Goal: Task Accomplishment & Management: Use online tool/utility

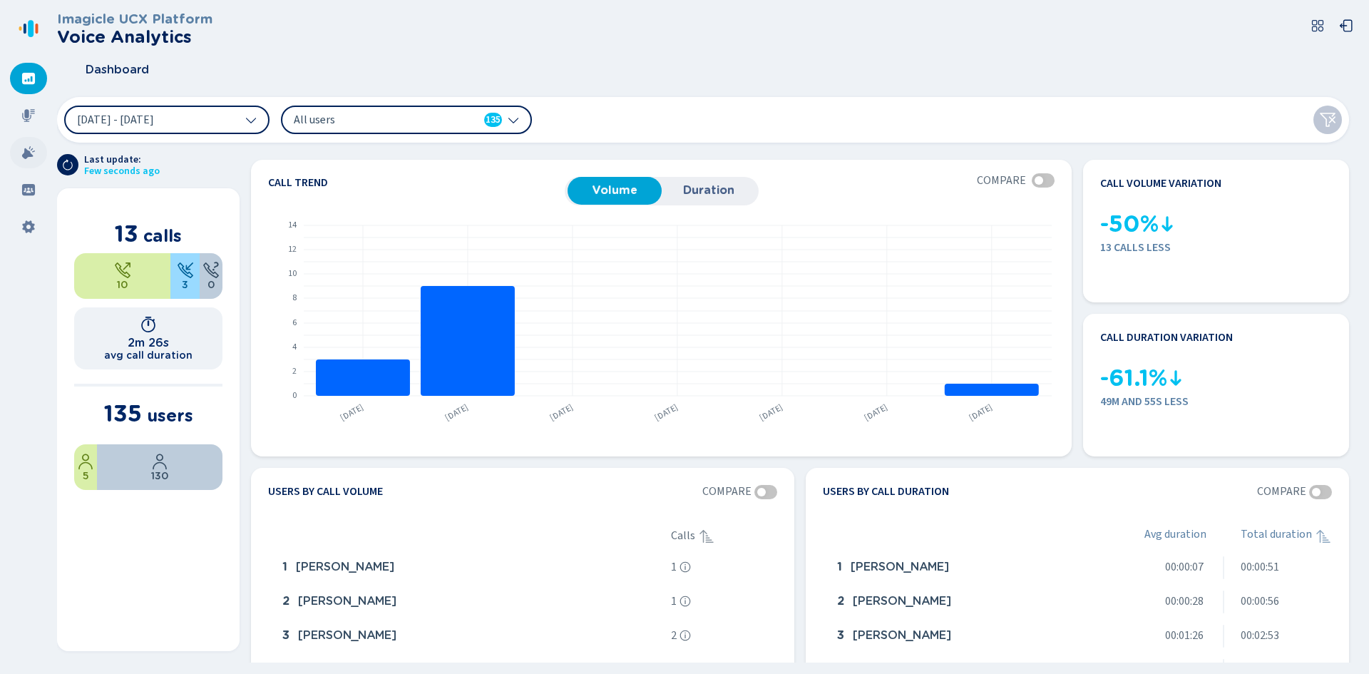
click at [28, 151] on icon at bounding box center [28, 152] width 13 height 13
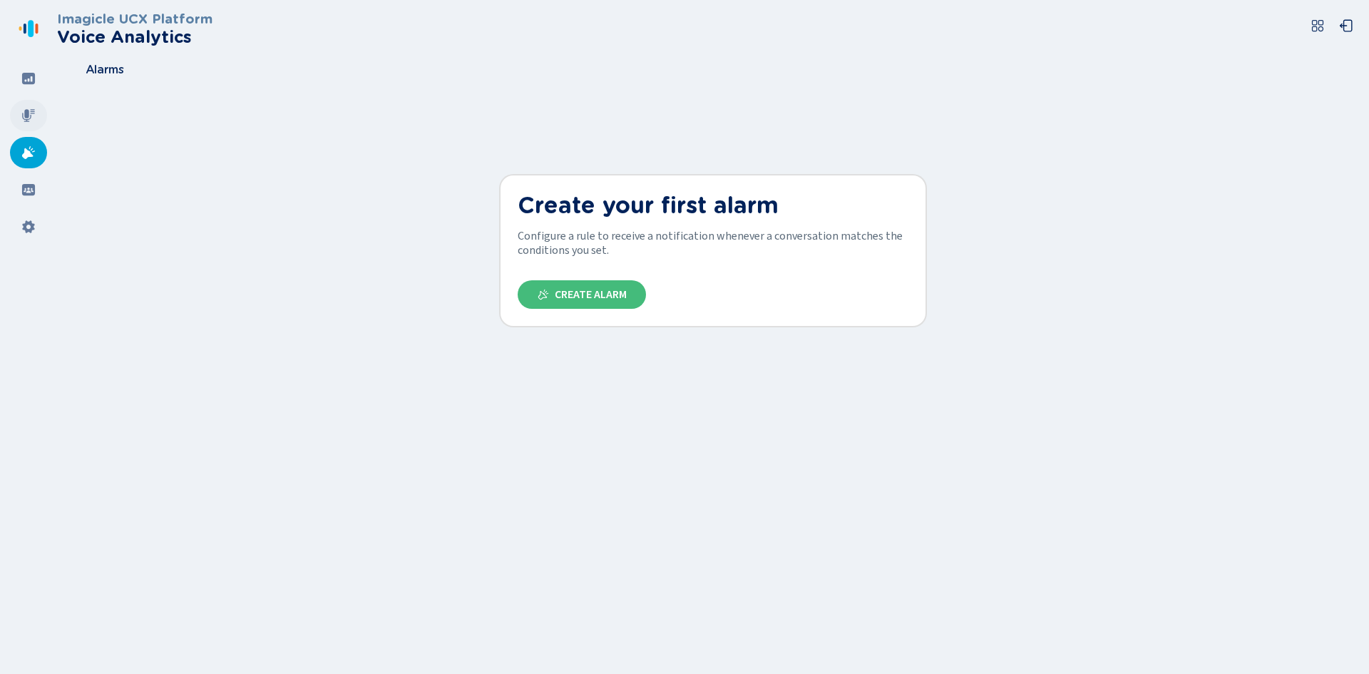
click at [19, 122] on div at bounding box center [28, 115] width 37 height 31
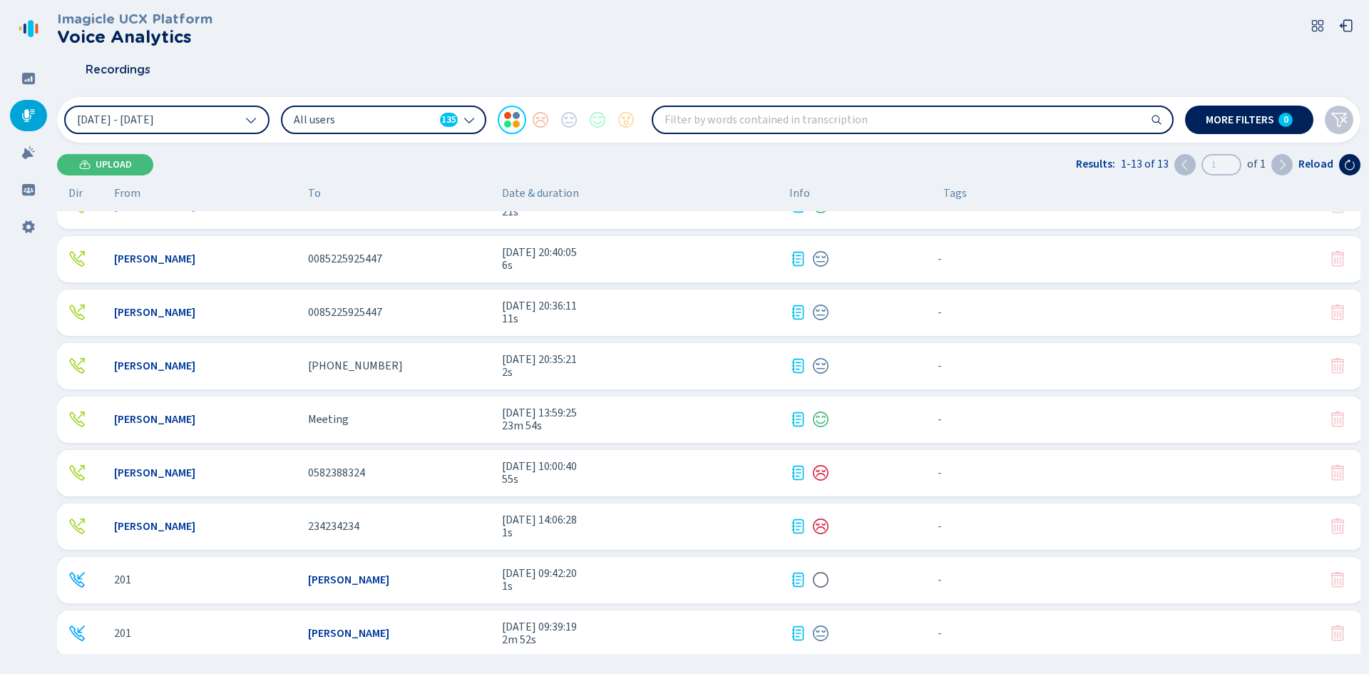
scroll to position [251, 0]
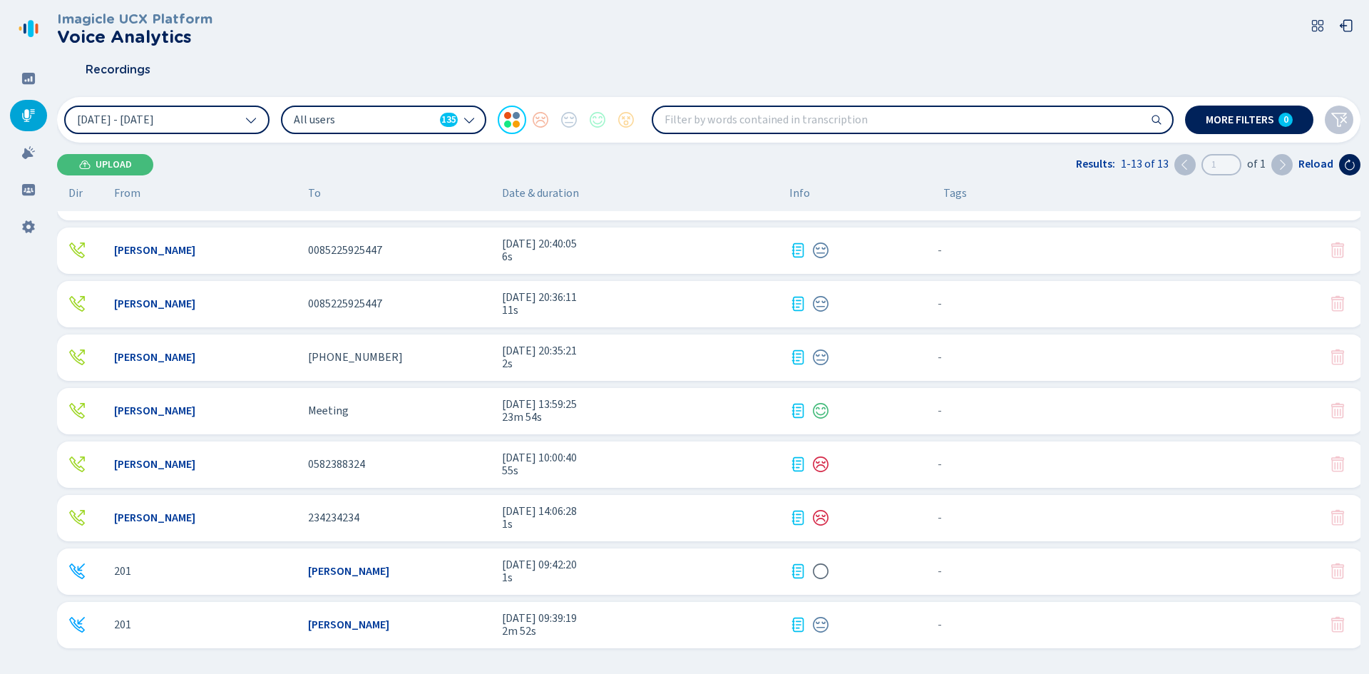
click at [155, 407] on span "[PERSON_NAME]" at bounding box center [154, 410] width 81 height 13
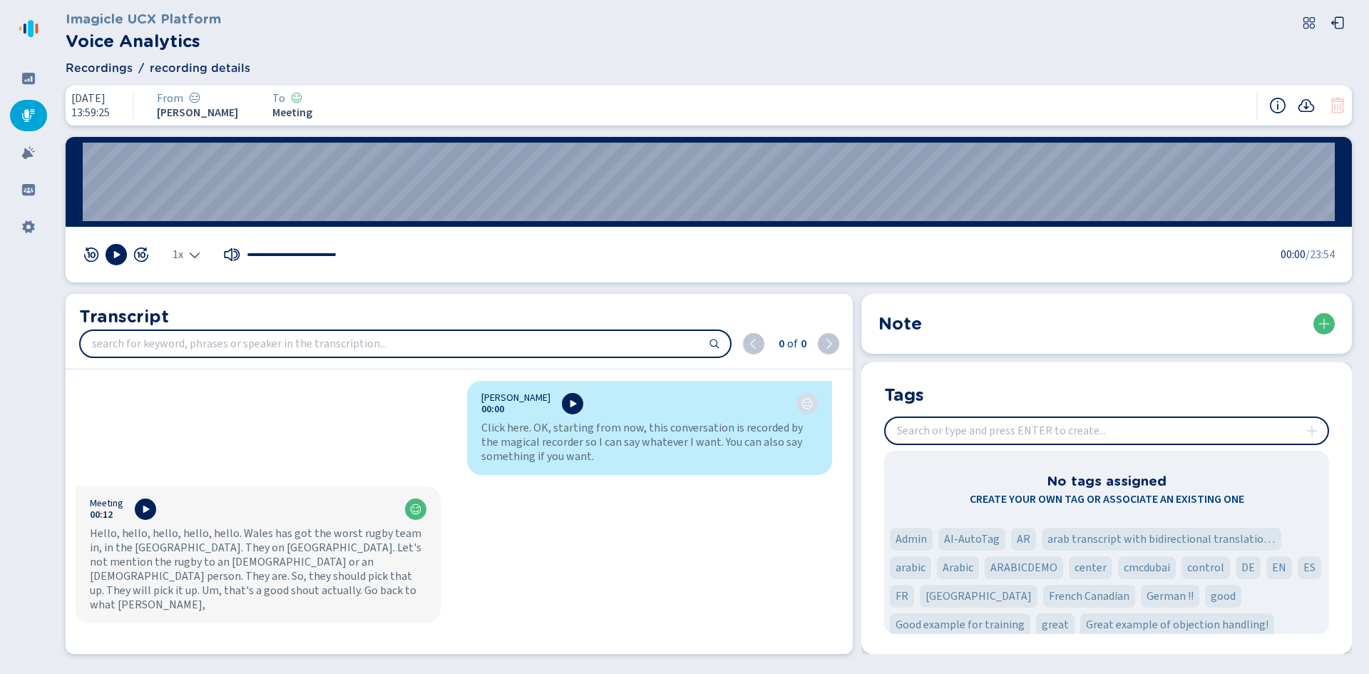
click at [805, 402] on icon at bounding box center [807, 404] width 11 height 11
click at [32, 114] on icon at bounding box center [28, 115] width 14 height 14
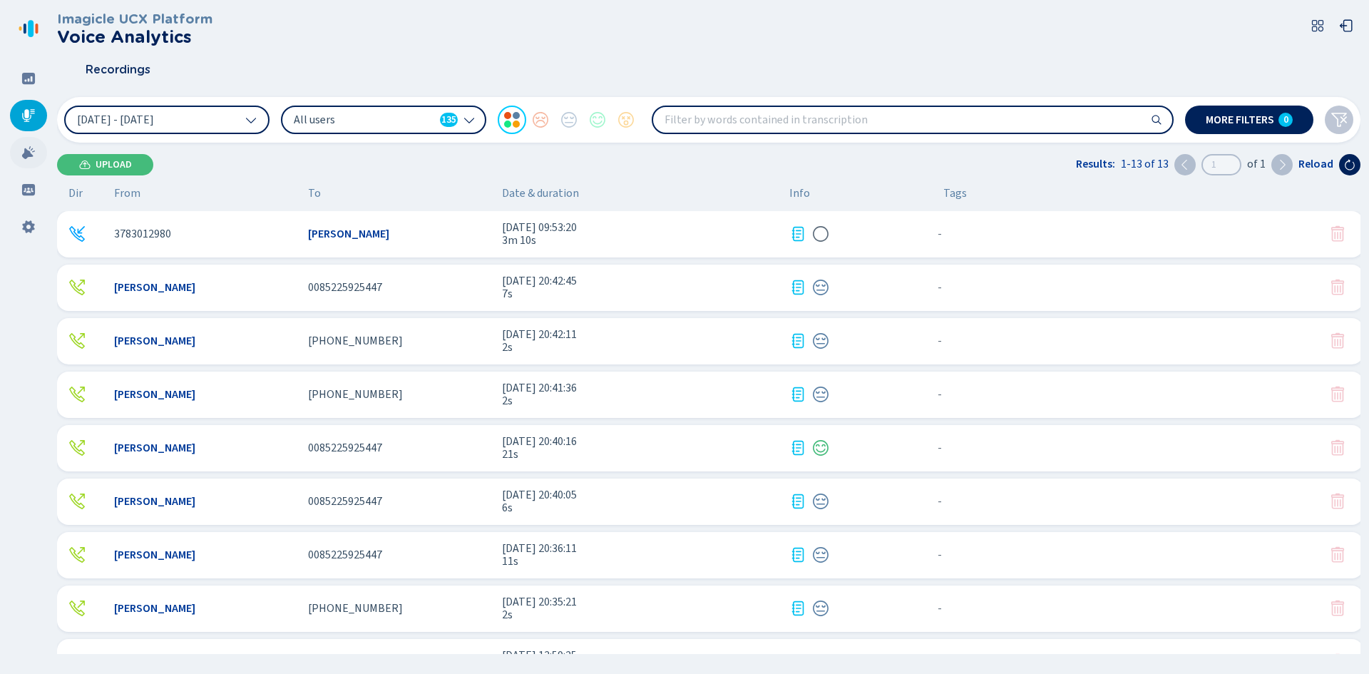
click at [31, 153] on icon at bounding box center [28, 152] width 13 height 13
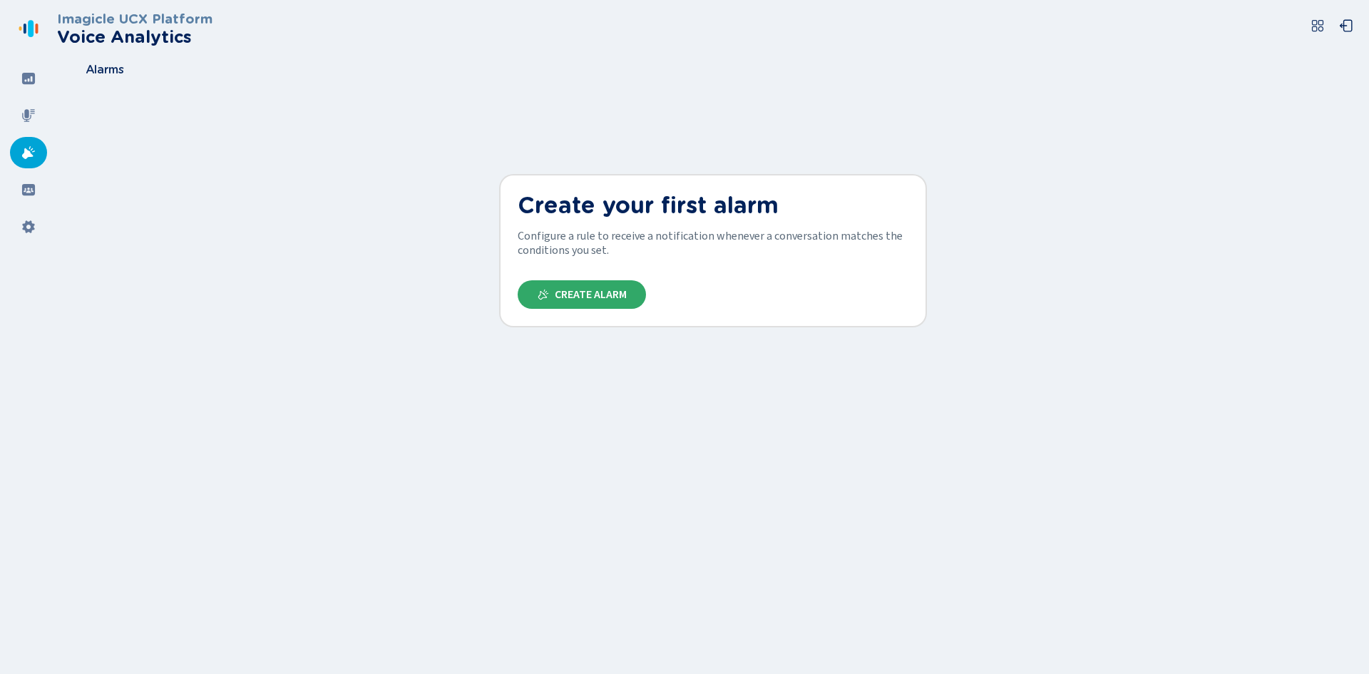
click at [561, 287] on button "Create Alarm" at bounding box center [582, 294] width 128 height 29
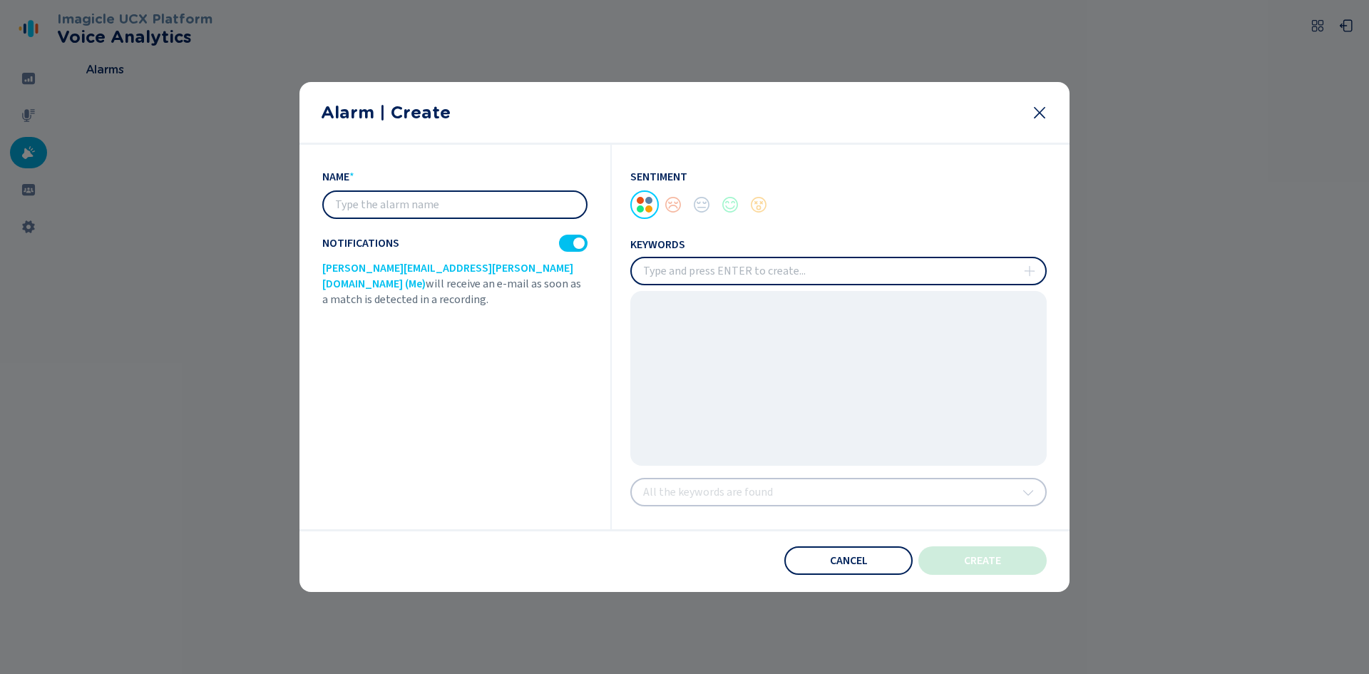
click at [676, 275] on input "insert" at bounding box center [839, 271] width 414 height 26
click at [677, 272] on input "insert" at bounding box center [839, 271] width 414 height 26
click at [644, 249] on span "keywords" at bounding box center [657, 244] width 55 height 13
click at [644, 248] on span "keywords" at bounding box center [657, 244] width 55 height 13
click at [686, 274] on input "insert" at bounding box center [839, 271] width 414 height 26
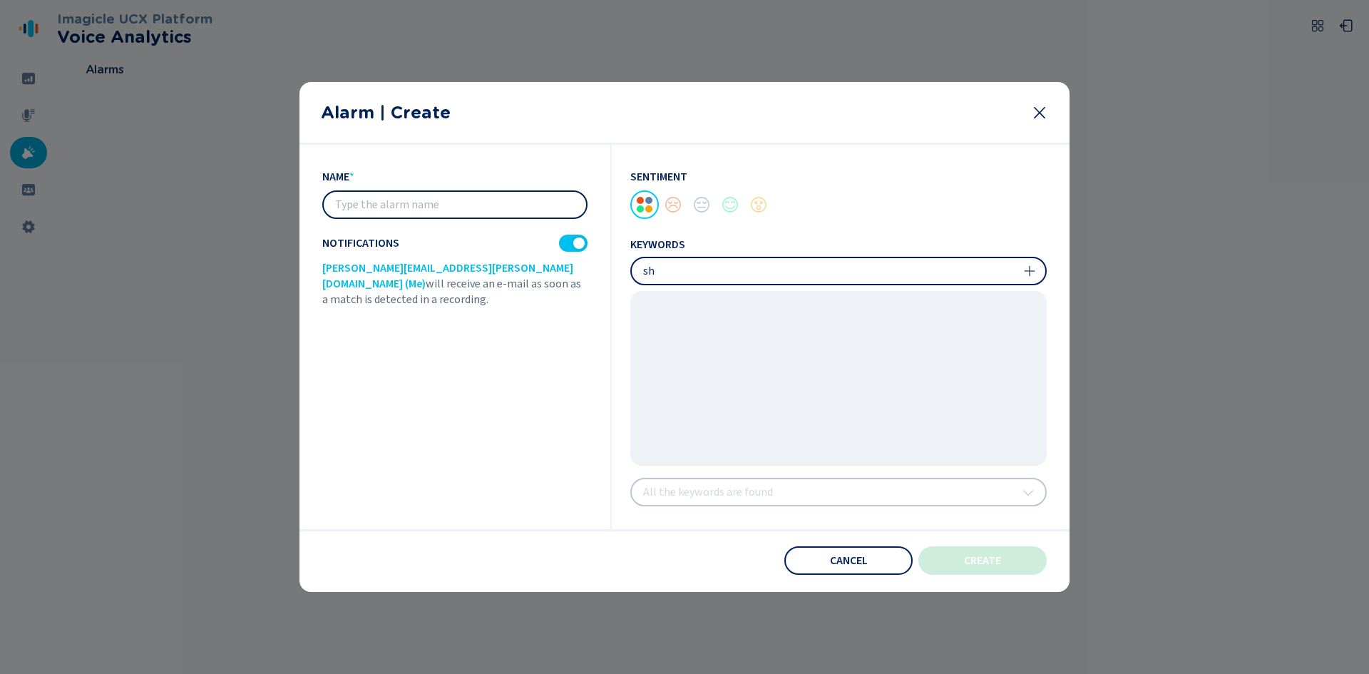
type input "s"
type input "fxxx"
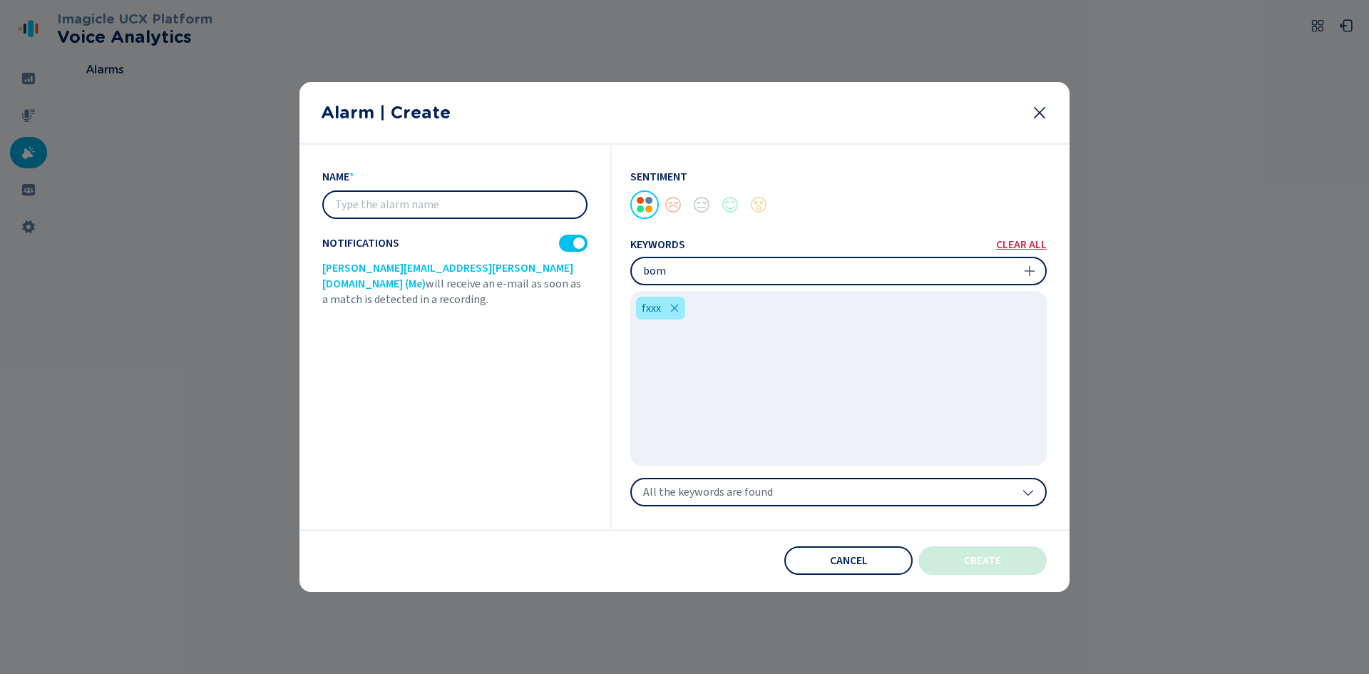
type input "bomb"
type input "alert"
type input "kill you"
click at [752, 508] on div "Sentiment keywords clear all fxxx bomb alert kill you All the keywords are found" at bounding box center [829, 337] width 435 height 384
click at [764, 496] on span "All the keywords are found" at bounding box center [708, 492] width 130 height 14
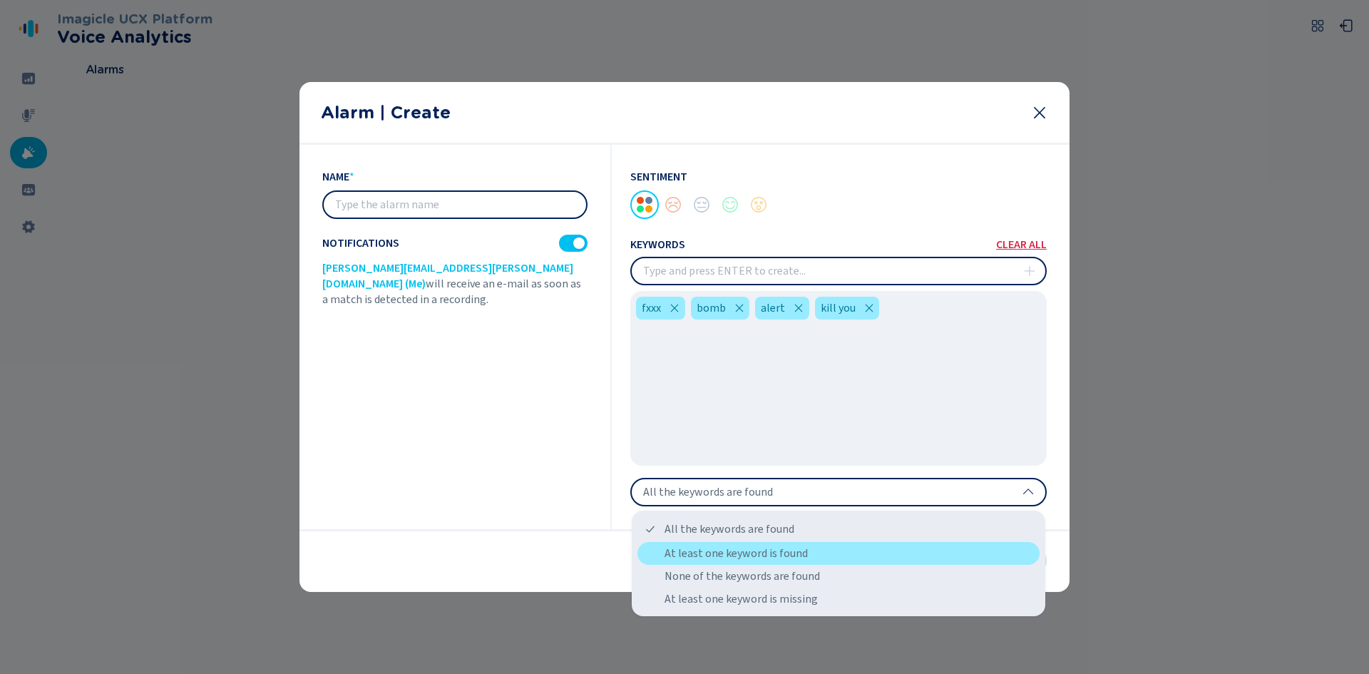
click at [761, 557] on div "At least one keyword is found" at bounding box center [839, 553] width 402 height 23
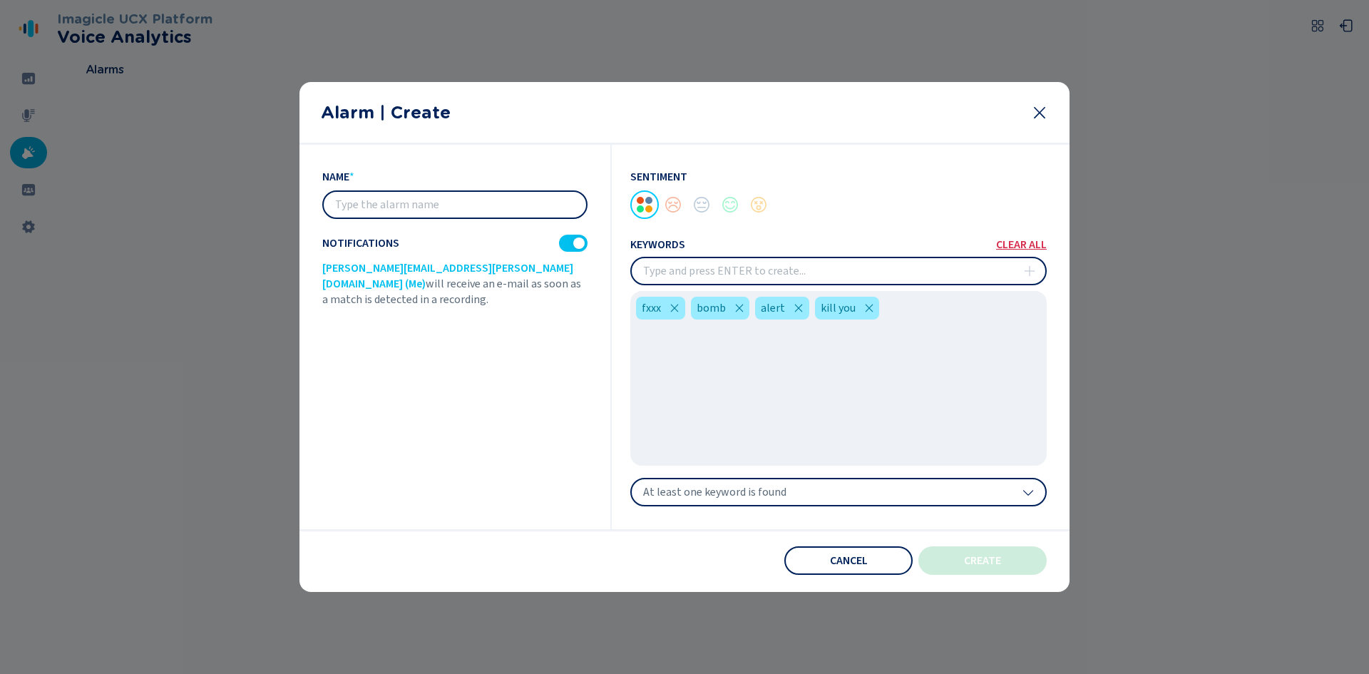
click at [1041, 107] on icon at bounding box center [1039, 112] width 17 height 17
